Goal: Navigation & Orientation: Find specific page/section

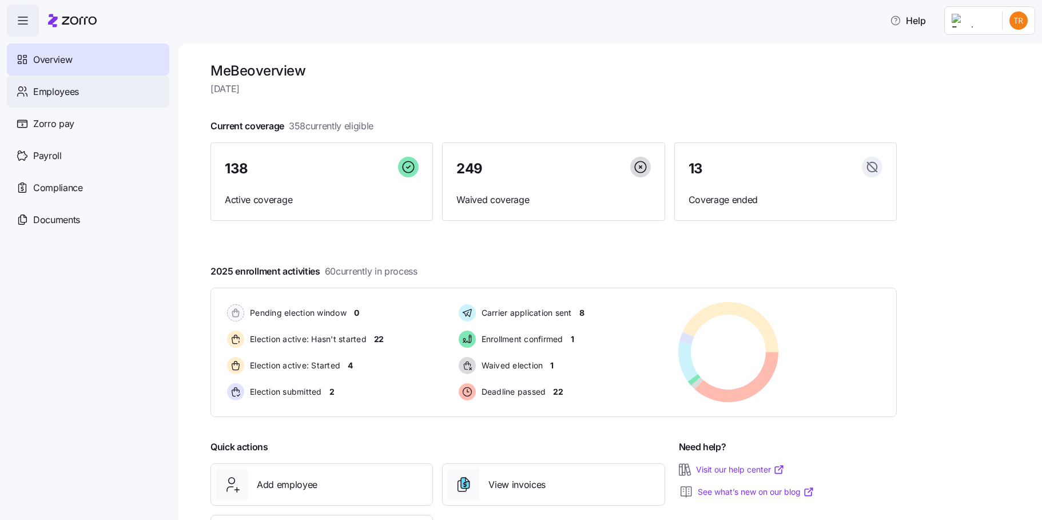
click at [88, 88] on div "Employees" at bounding box center [88, 91] width 162 height 32
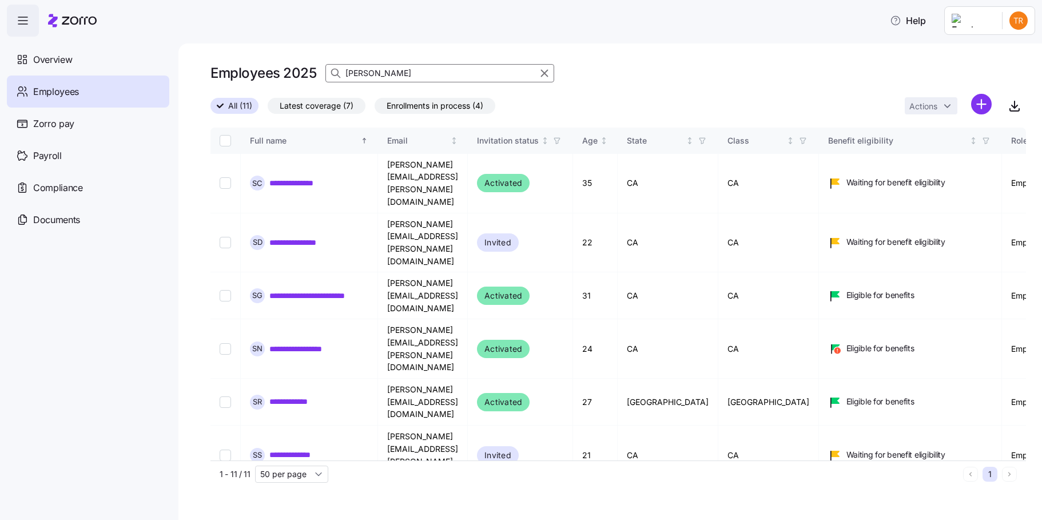
click at [395, 77] on input "[PERSON_NAME]" at bounding box center [439, 73] width 229 height 18
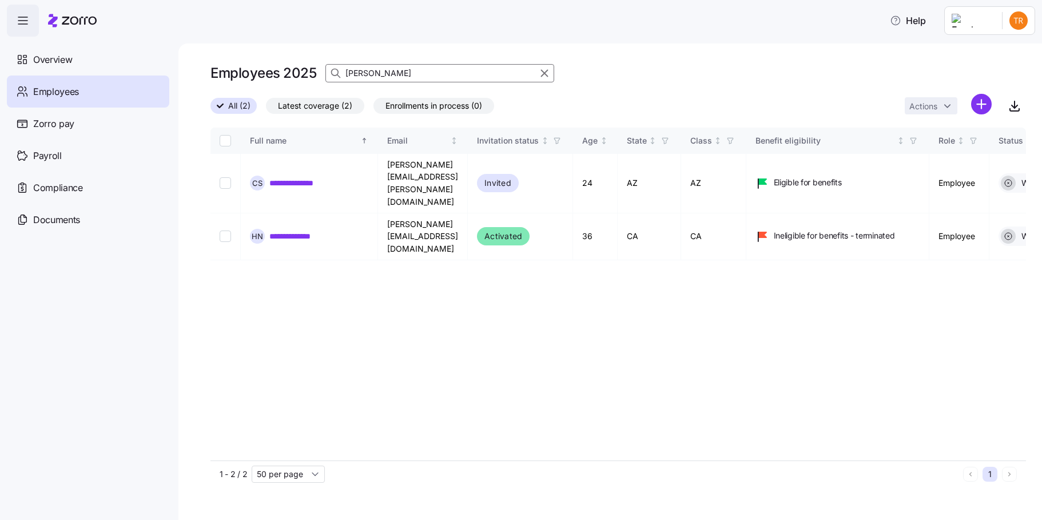
type input "noraa"
